Goal: Information Seeking & Learning: Learn about a topic

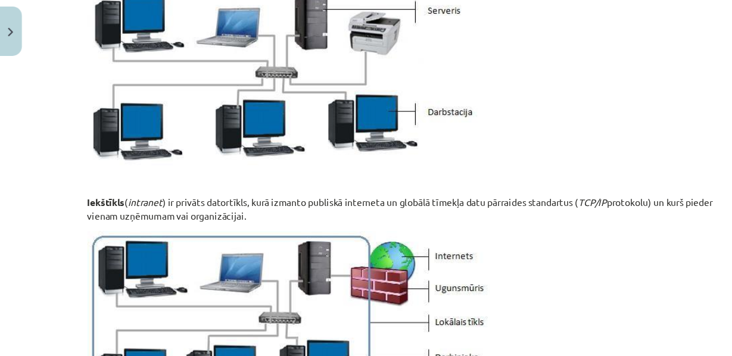
scroll to position [1036, 0]
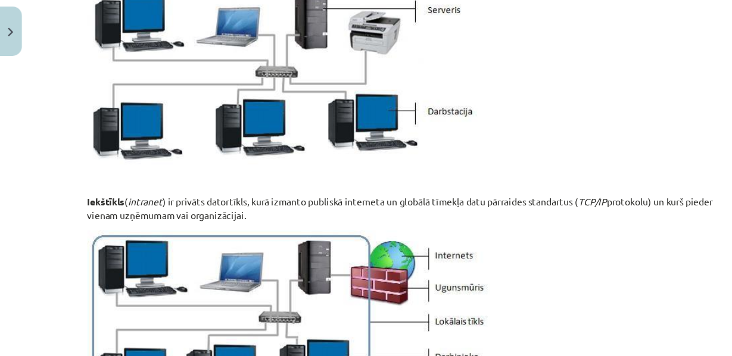
click at [1, 150] on div "Mācību tēma: Datorikas - 10. klases 1. ieskaites mācību materiāls #5 4. tēma – …" at bounding box center [366, 178] width 732 height 356
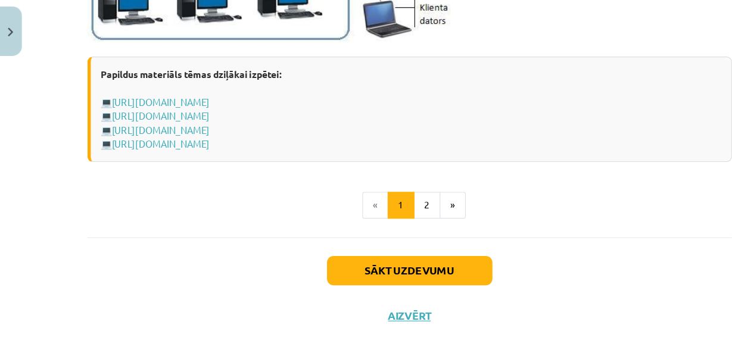
scroll to position [1550, 0]
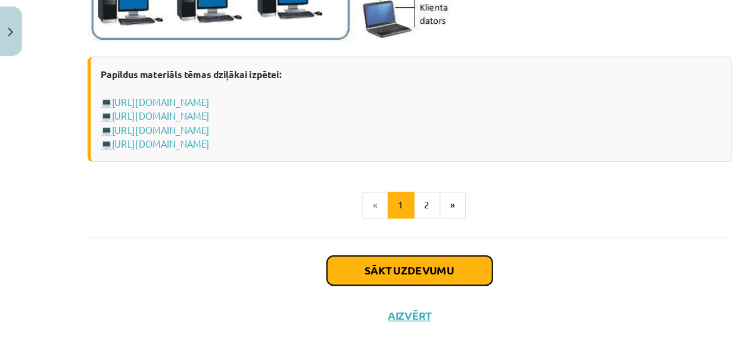
click at [370, 279] on button "Sākt uzdevumu" at bounding box center [367, 266] width 148 height 26
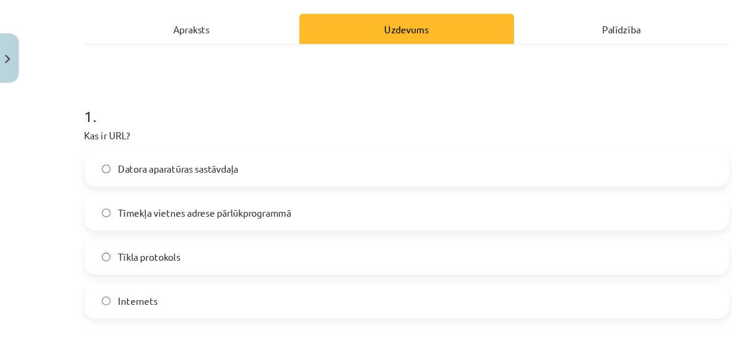
scroll to position [167, 0]
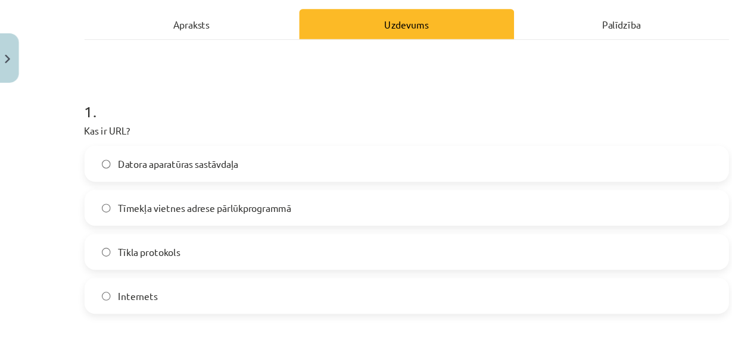
click at [239, 192] on span "Tīmekļa vietnes adrese pārlūkprogrammā" at bounding box center [186, 186] width 154 height 13
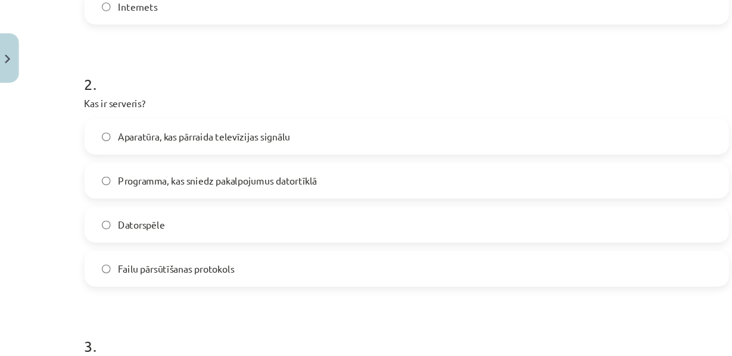
scroll to position [425, 0]
click at [217, 176] on label "Programma, kas sniedz pakalpojumus datortīklā" at bounding box center [366, 162] width 573 height 30
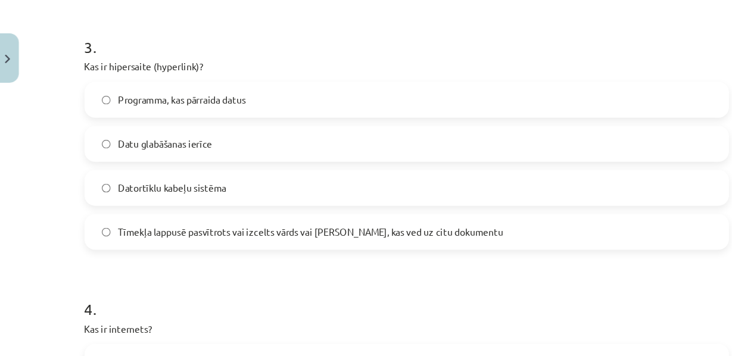
scroll to position [692, 0]
click at [125, 96] on span "Programma, kas pārraida datus" at bounding box center [166, 89] width 114 height 13
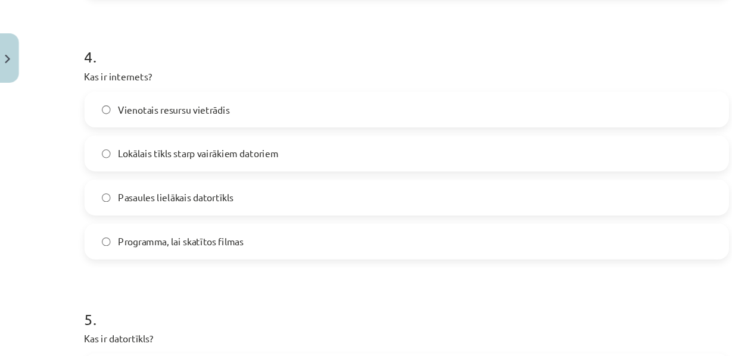
scroll to position [921, 0]
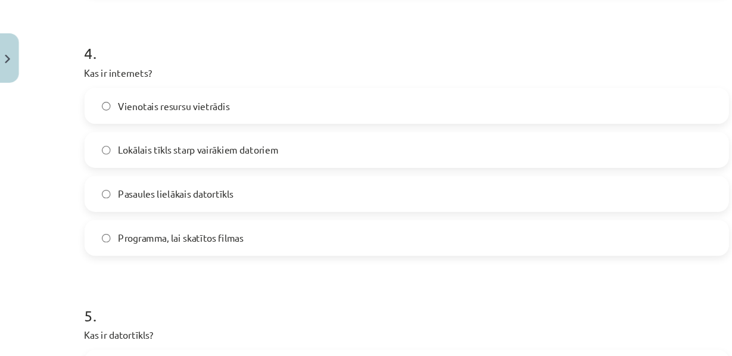
click at [138, 110] on label "Vienotais resursu vietrādis" at bounding box center [366, 95] width 573 height 30
click at [132, 180] on span "Pasaules lielākais datortīkls" at bounding box center [160, 173] width 103 height 13
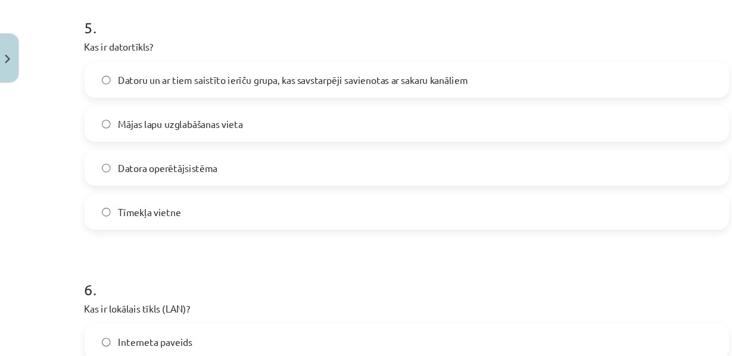
scroll to position [1179, 0]
click at [200, 77] on span "Datoru un ar tiem saistīto ierīču grupa, kas savstarpēji savienotas ar sakaru k…" at bounding box center [265, 71] width 312 height 13
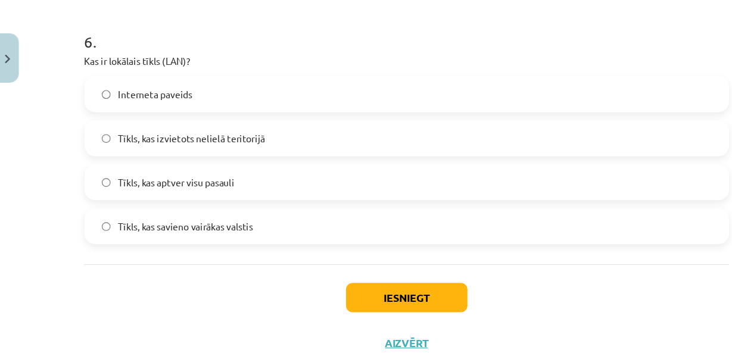
scroll to position [1425, 0]
click at [146, 130] on span "Tīkls, kas izvietots nelielā teritorijā" at bounding box center [174, 123] width 131 height 13
click at [327, 279] on button "Iesniegt" at bounding box center [366, 266] width 108 height 26
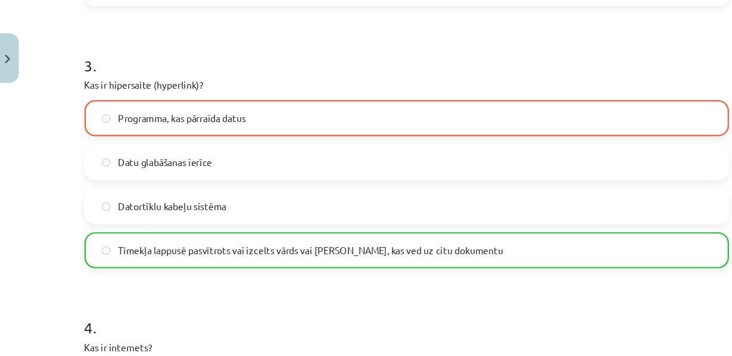
scroll to position [675, 0]
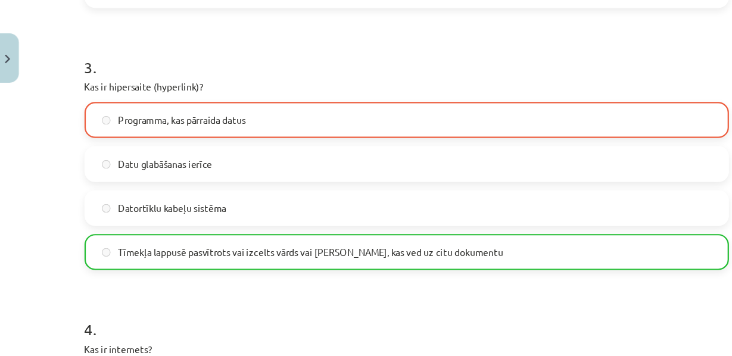
click at [123, 114] on span "Programma, kas pārraida datus" at bounding box center [166, 107] width 114 height 13
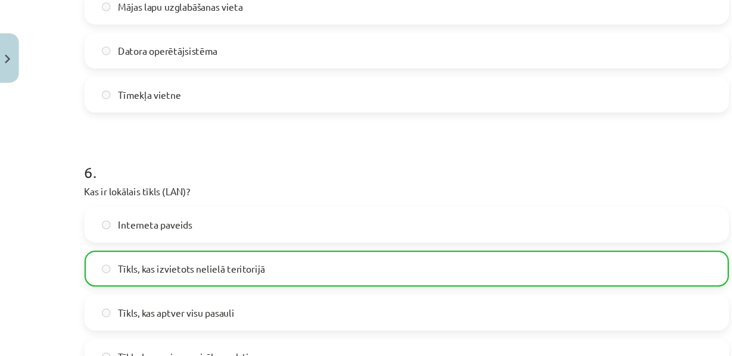
scroll to position [1498, 0]
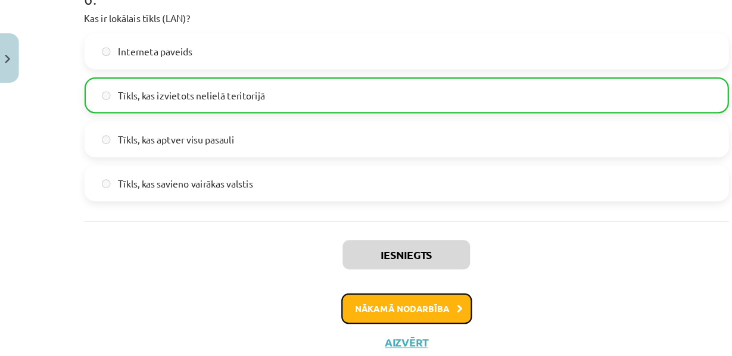
click at [414, 267] on button "Nākamā nodarbība" at bounding box center [366, 275] width 117 height 27
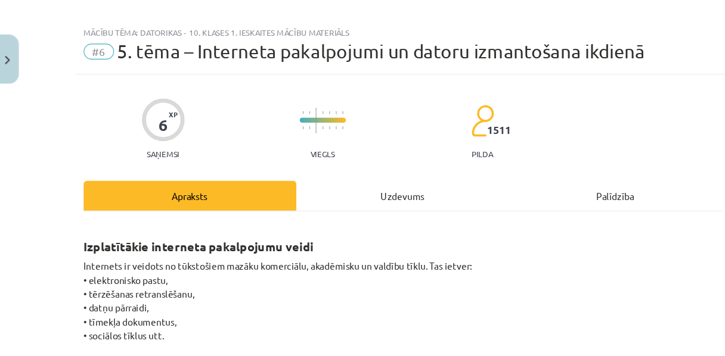
scroll to position [0, 0]
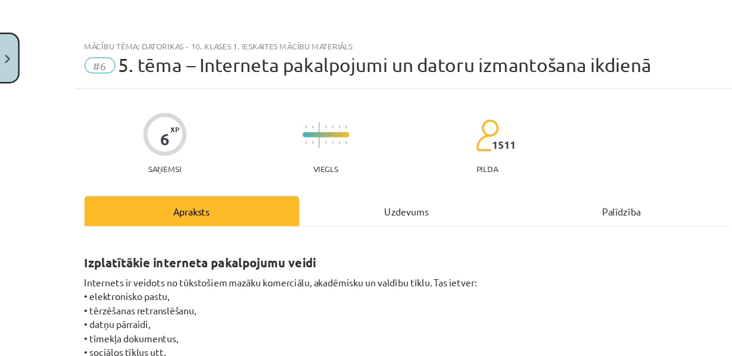
click at [14, 51] on button "Close" at bounding box center [10, 52] width 20 height 44
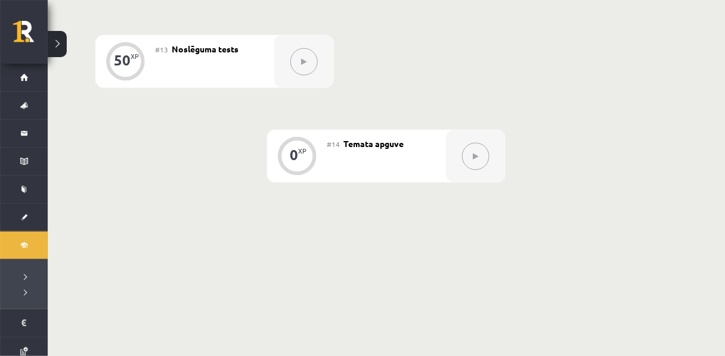
scroll to position [1497, 0]
click at [307, 73] on button at bounding box center [303, 59] width 27 height 27
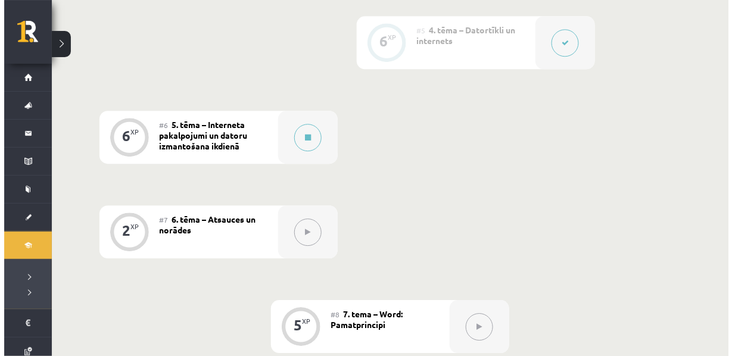
scroll to position [756, 0]
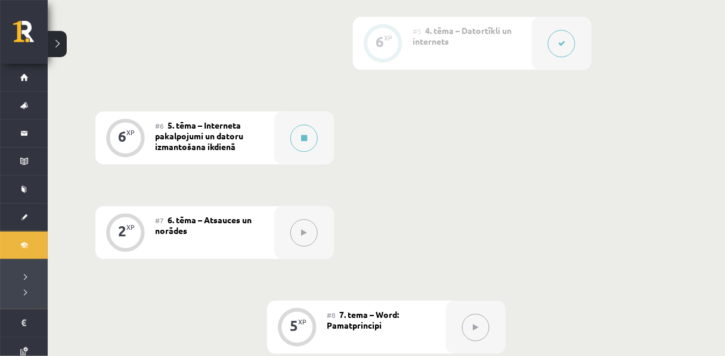
click at [251, 164] on div "#6 5. tēma – Interneta pakalpojumi un datoru izmantošana ikdienā" at bounding box center [214, 137] width 119 height 53
click at [300, 152] on button at bounding box center [303, 138] width 27 height 27
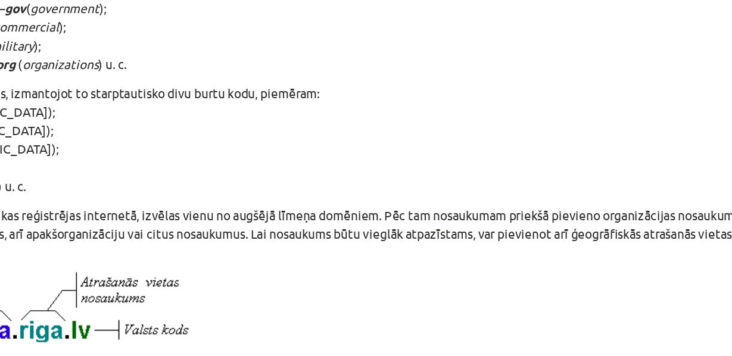
click at [458, 164] on p "grupa – pēc valsts, izmantojot to starptautisko divu burtu kodu, piemēram: • lv…" at bounding box center [370, 134] width 568 height 75
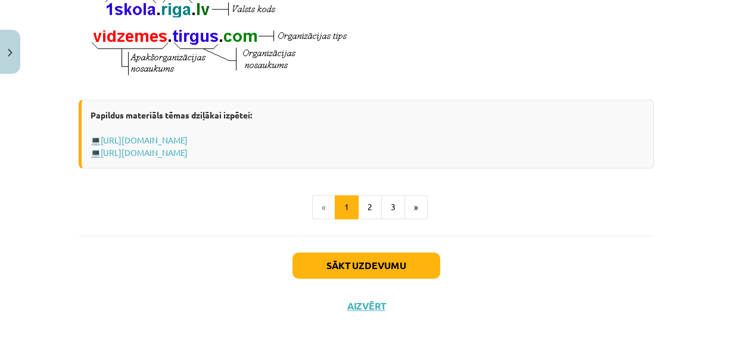
scroll to position [791, 0]
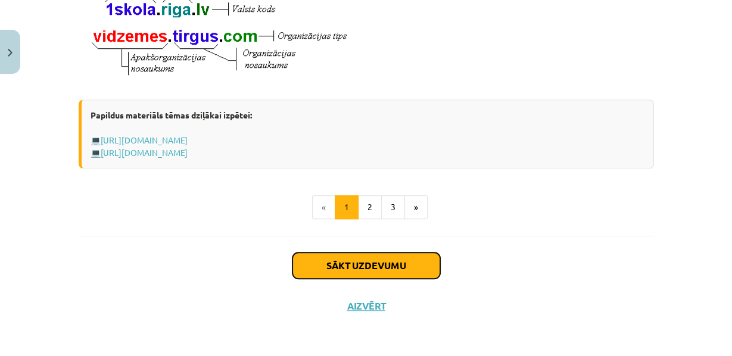
click at [377, 264] on button "Sākt uzdevumu" at bounding box center [367, 266] width 148 height 26
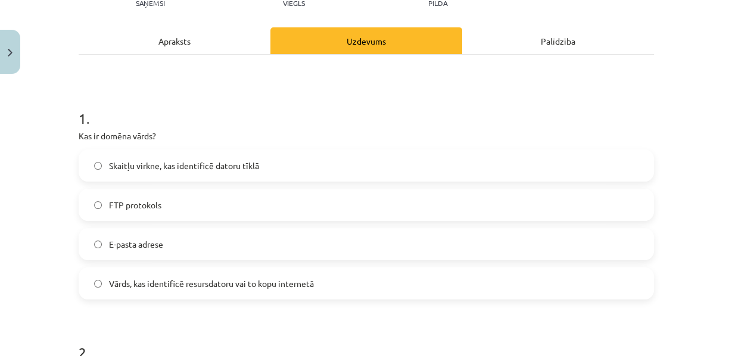
scroll to position [150, 0]
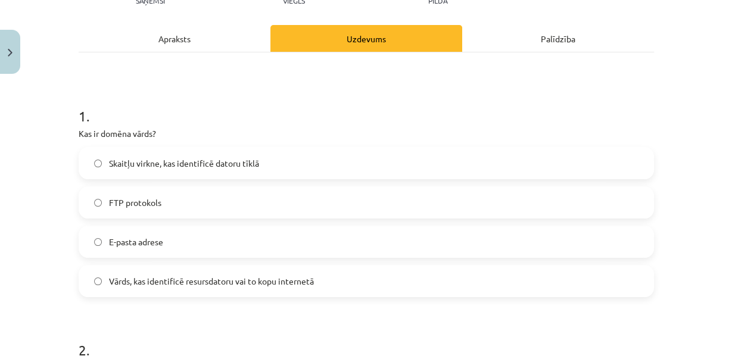
click at [162, 296] on label "Vārds, kas identificē resursdatoru vai to kopu internetā" at bounding box center [366, 281] width 573 height 30
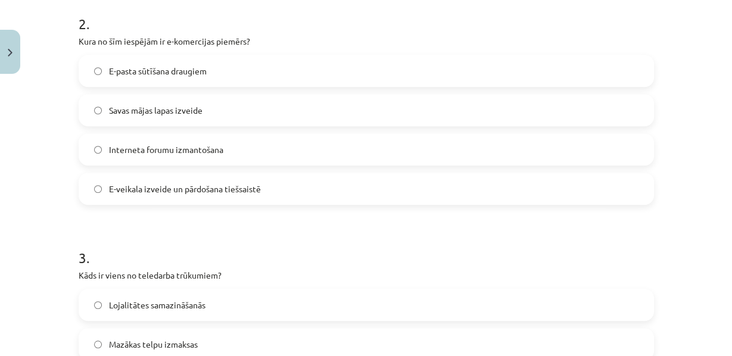
scroll to position [477, 0]
click at [109, 195] on span "E-veikala izveide un pārdošana tiešsaistē" at bounding box center [185, 188] width 152 height 13
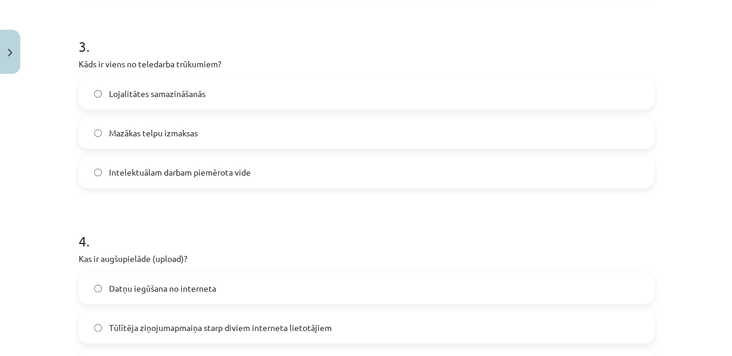
scroll to position [688, 0]
click at [156, 148] on label "Mazākas telpu izmaksas" at bounding box center [366, 133] width 573 height 30
click at [0, 166] on div "Mācību tēma: Datorikas - 10. klases 1. ieskaites mācību materiāls #6 5. tēma – …" at bounding box center [366, 178] width 732 height 356
click at [143, 108] on label "Lojalitātes samazināšanās" at bounding box center [366, 94] width 573 height 30
click at [0, 124] on div "Mācību tēma: Datorikas - 10. klases 1. ieskaites mācību materiāls #6 5. tēma – …" at bounding box center [366, 178] width 732 height 356
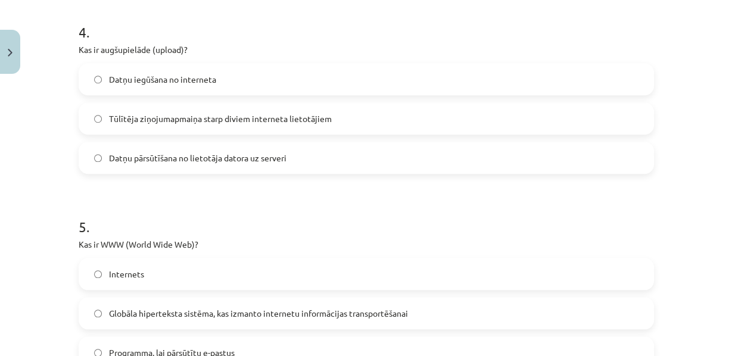
scroll to position [896, 0]
click at [164, 174] on label "Datņu pārsūtīšana no lietotāja datora uz serveri" at bounding box center [366, 159] width 573 height 30
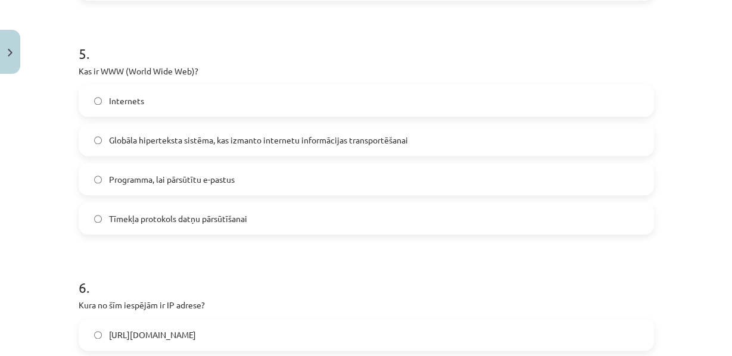
scroll to position [1078, 0]
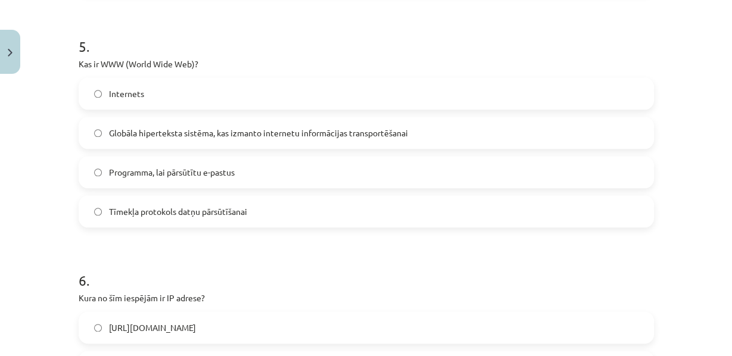
click at [156, 148] on label "Globāla hiperteksta sistēma, kas izmanto internetu informācijas transportēšanai" at bounding box center [366, 133] width 573 height 30
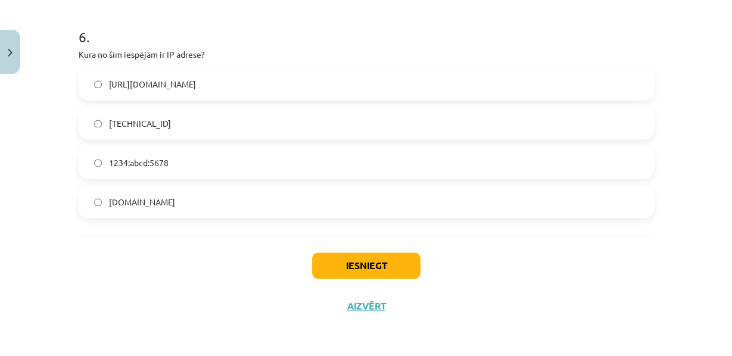
scroll to position [1331, 0]
click at [128, 130] on span "[TECHNICAL_ID]" at bounding box center [140, 123] width 62 height 13
click at [345, 279] on button "Iesniegt" at bounding box center [366, 266] width 108 height 26
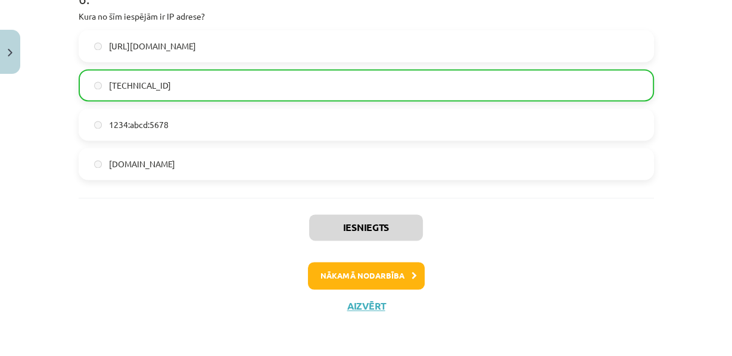
scroll to position [1419, 0]
click at [349, 265] on button "Nākamā nodarbība" at bounding box center [366, 275] width 117 height 27
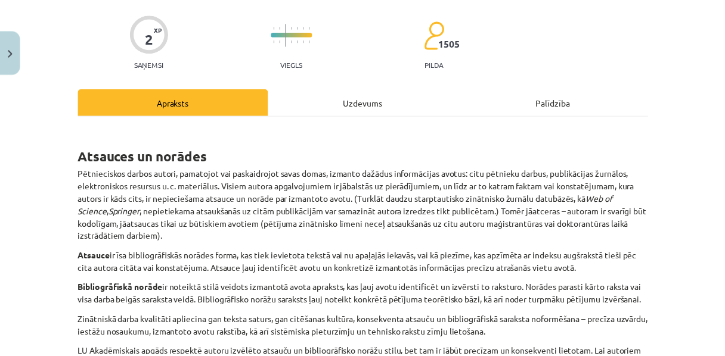
scroll to position [0, 0]
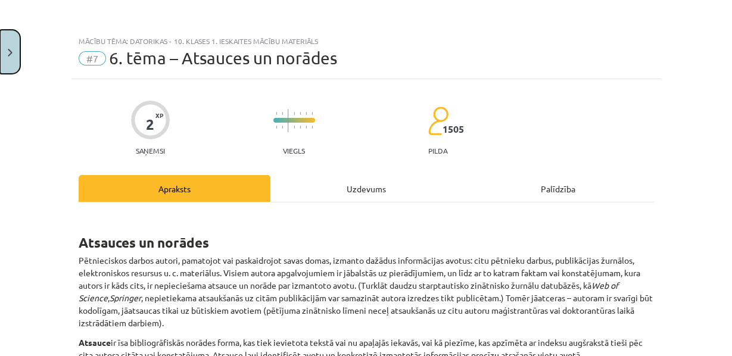
click at [16, 58] on button "Close" at bounding box center [10, 52] width 20 height 44
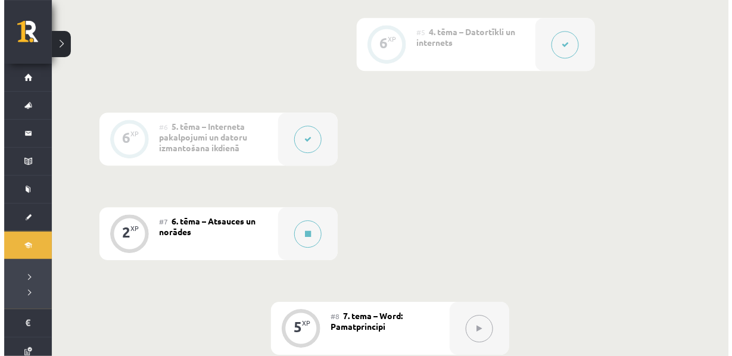
scroll to position [756, 0]
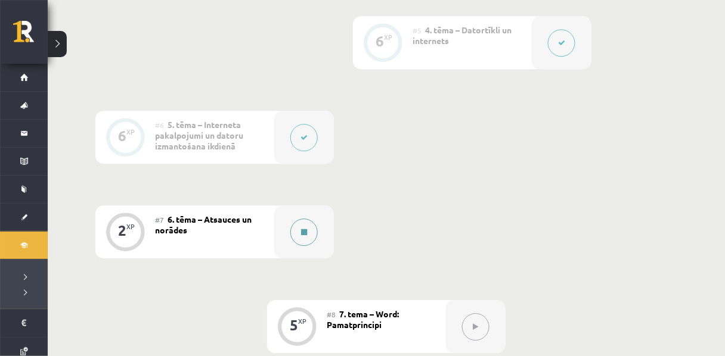
click at [307, 246] on button at bounding box center [303, 232] width 27 height 27
